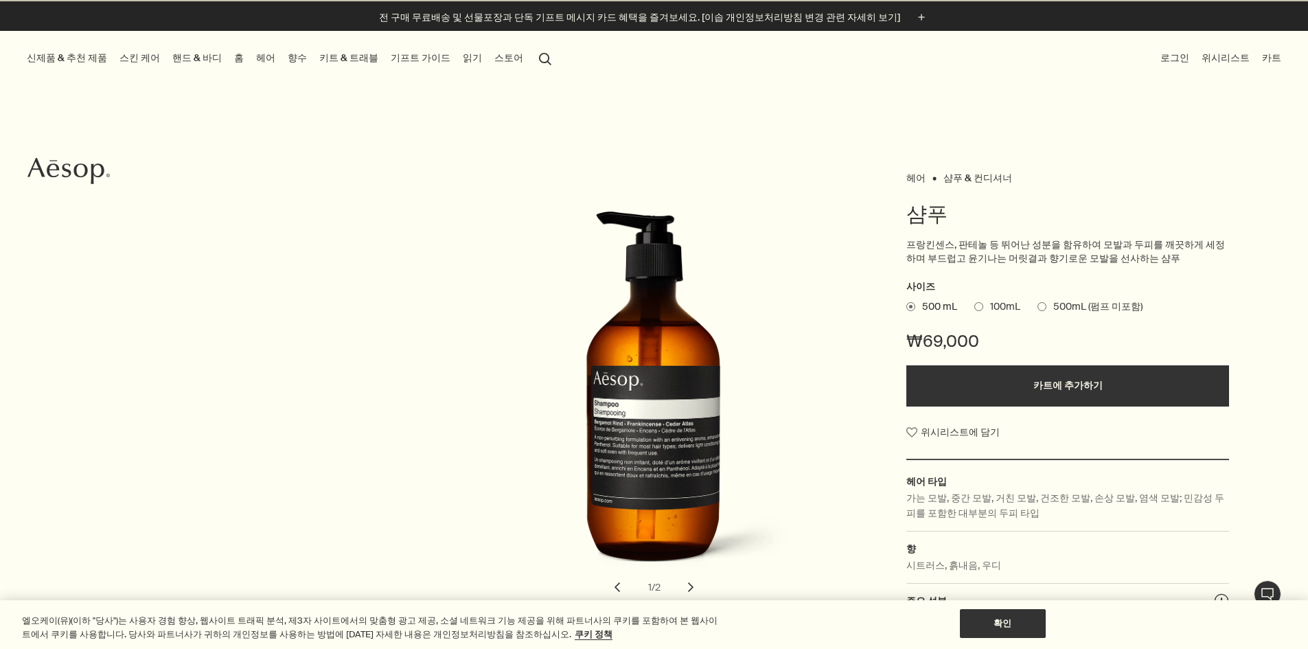
scroll to position [27, 0]
click at [951, 172] on 컨디셔너 "샴푸 & 컨디셔너" at bounding box center [977, 177] width 69 height 13
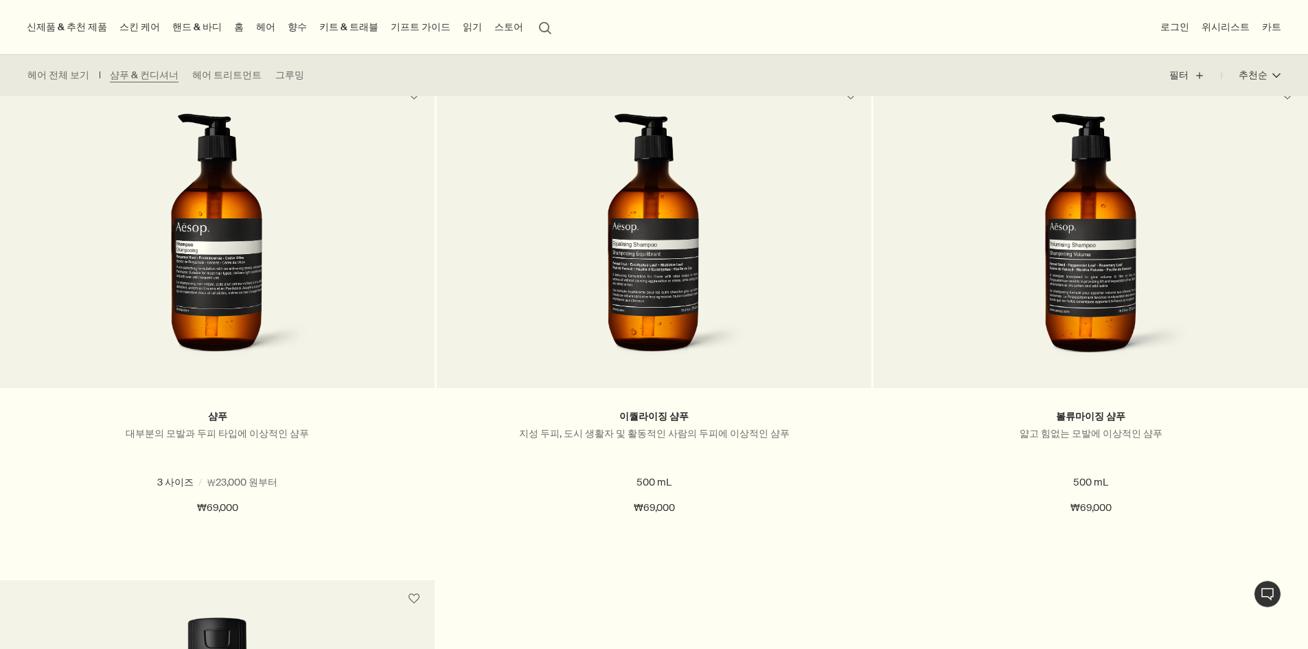
scroll to position [357, 0]
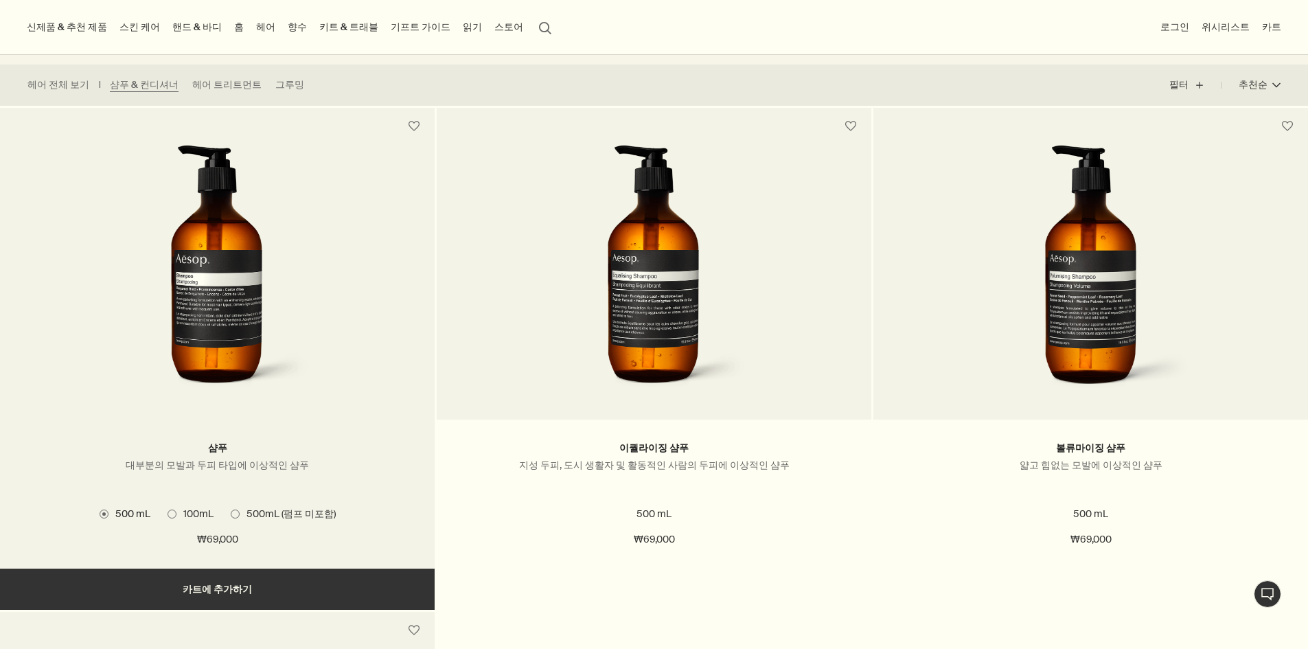
click at [201, 516] on span "100mL" at bounding box center [194, 513] width 37 height 12
